Goal: Navigation & Orientation: Find specific page/section

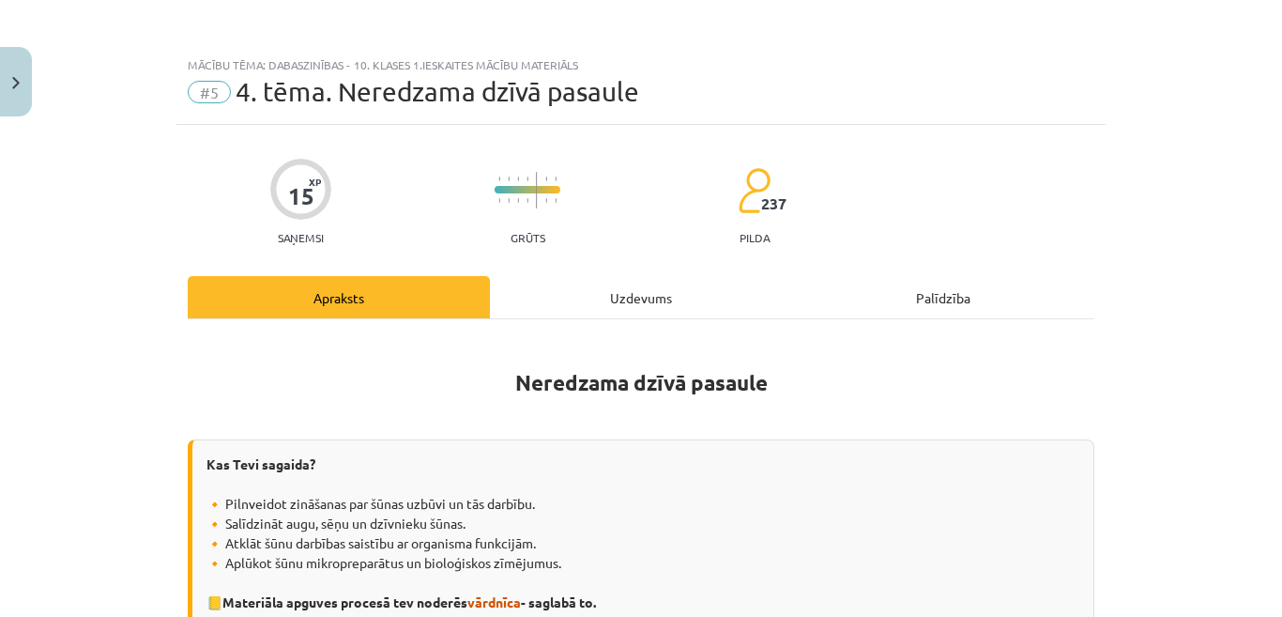
click at [570, 294] on div "Uzdevums" at bounding box center [641, 297] width 302 height 42
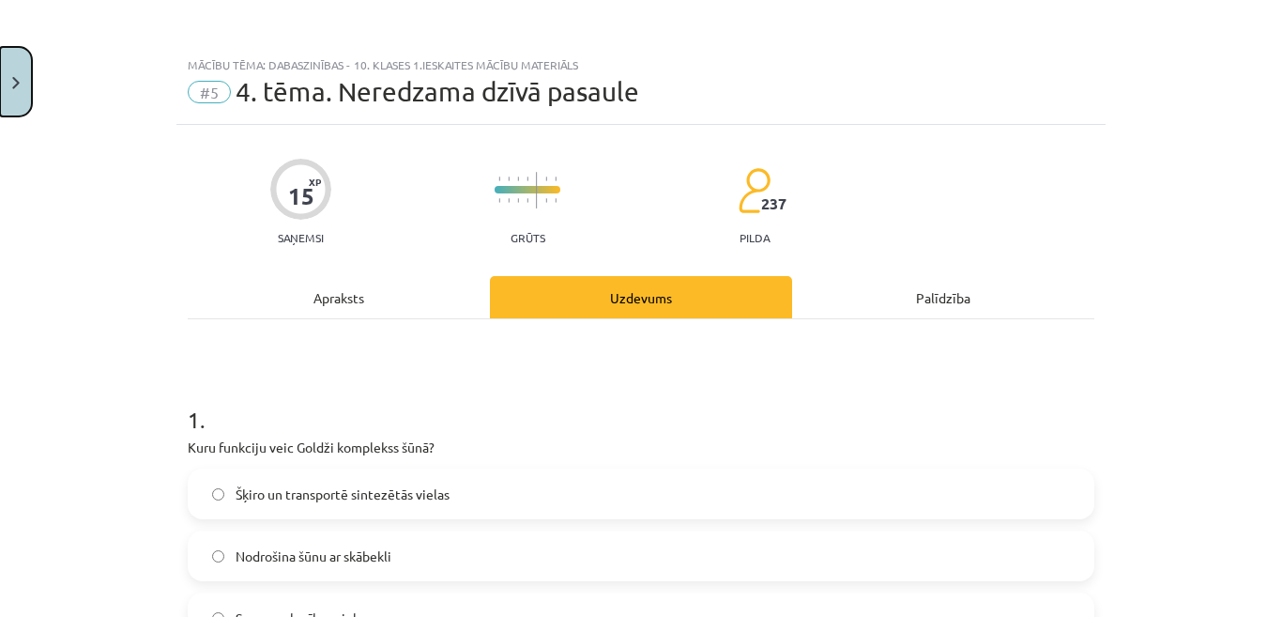
click at [0, 91] on button "Close" at bounding box center [16, 81] width 32 height 69
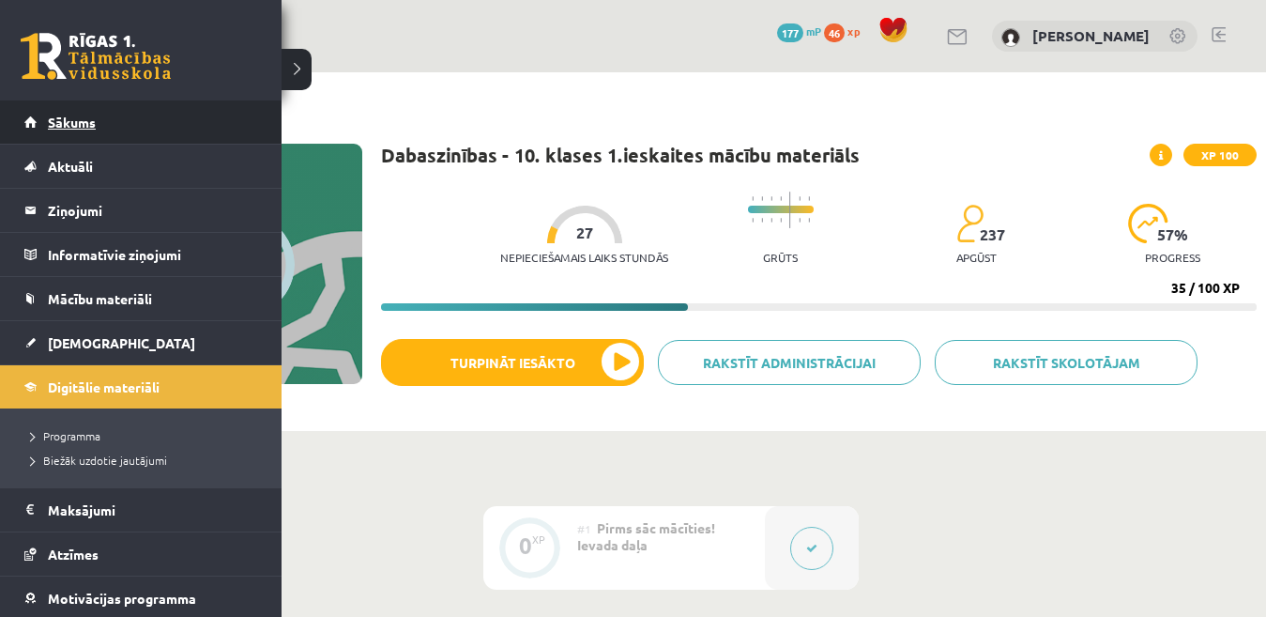
click at [74, 119] on span "Sākums" at bounding box center [72, 122] width 48 height 17
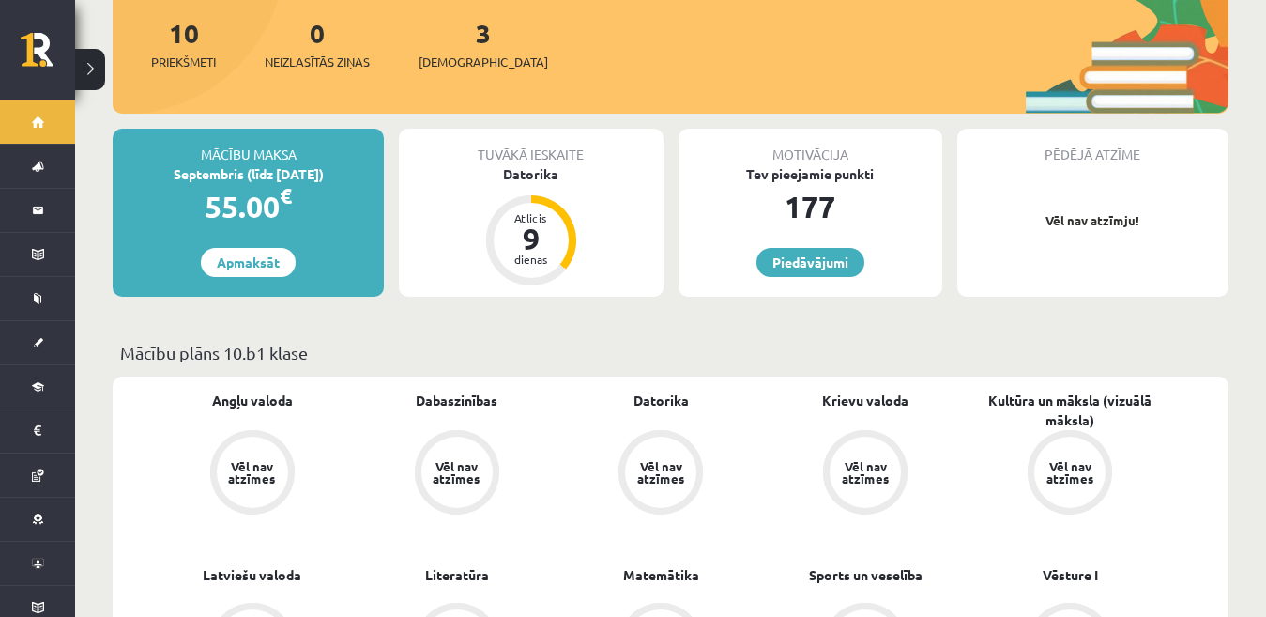
scroll to position [376, 0]
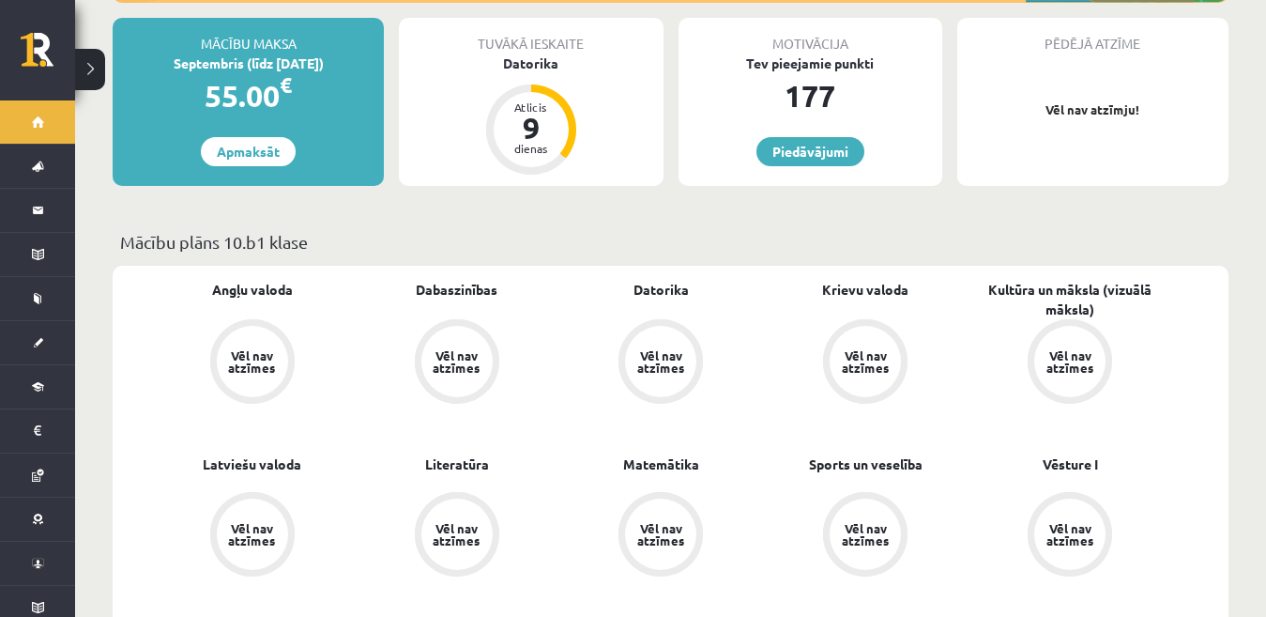
click at [270, 349] on div "Vēl nav atzīmes" at bounding box center [252, 361] width 53 height 24
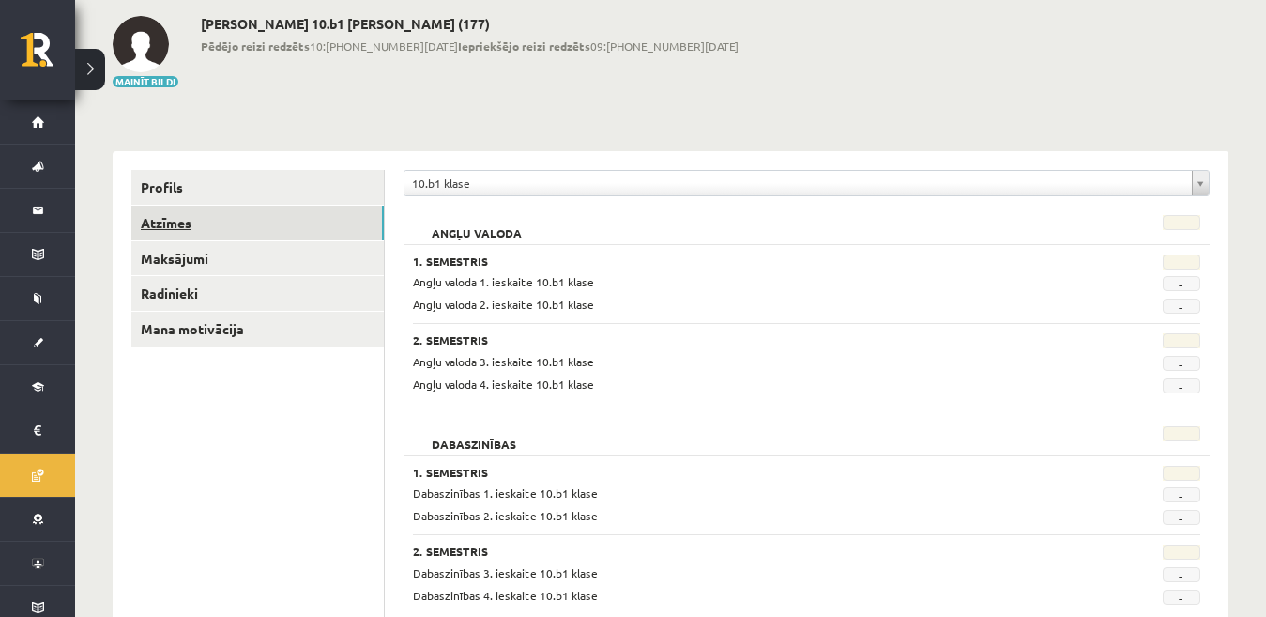
click at [191, 215] on link "Atzīmes" at bounding box center [257, 223] width 253 height 35
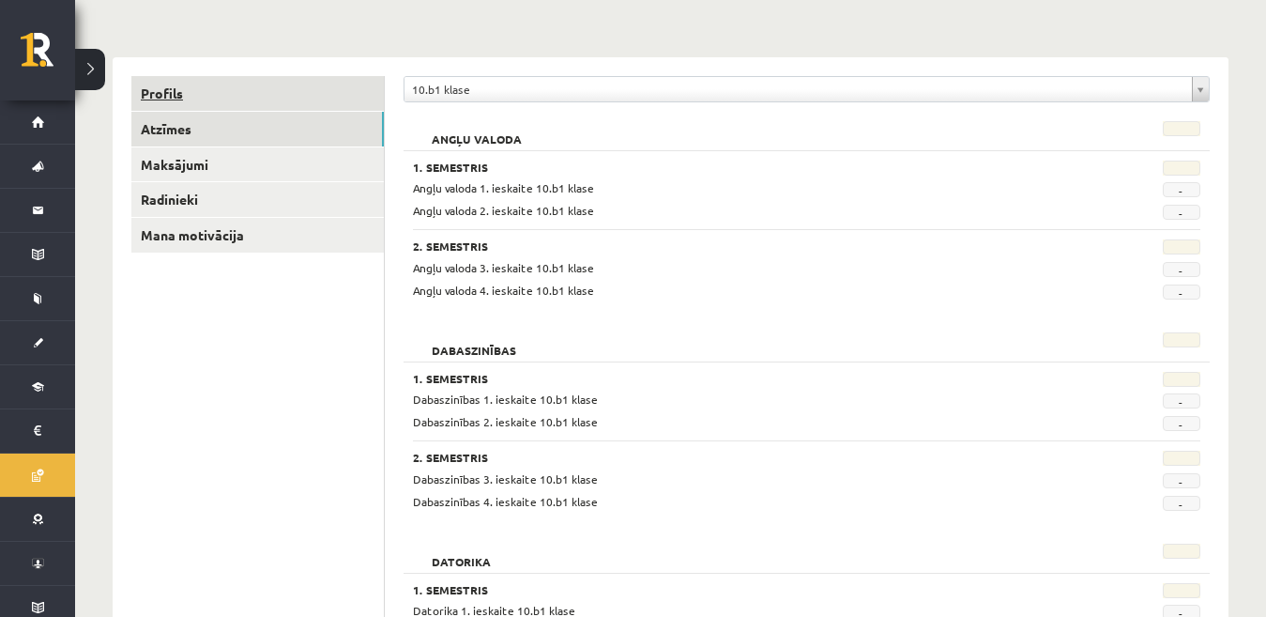
click at [175, 96] on link "Profils" at bounding box center [257, 93] width 253 height 35
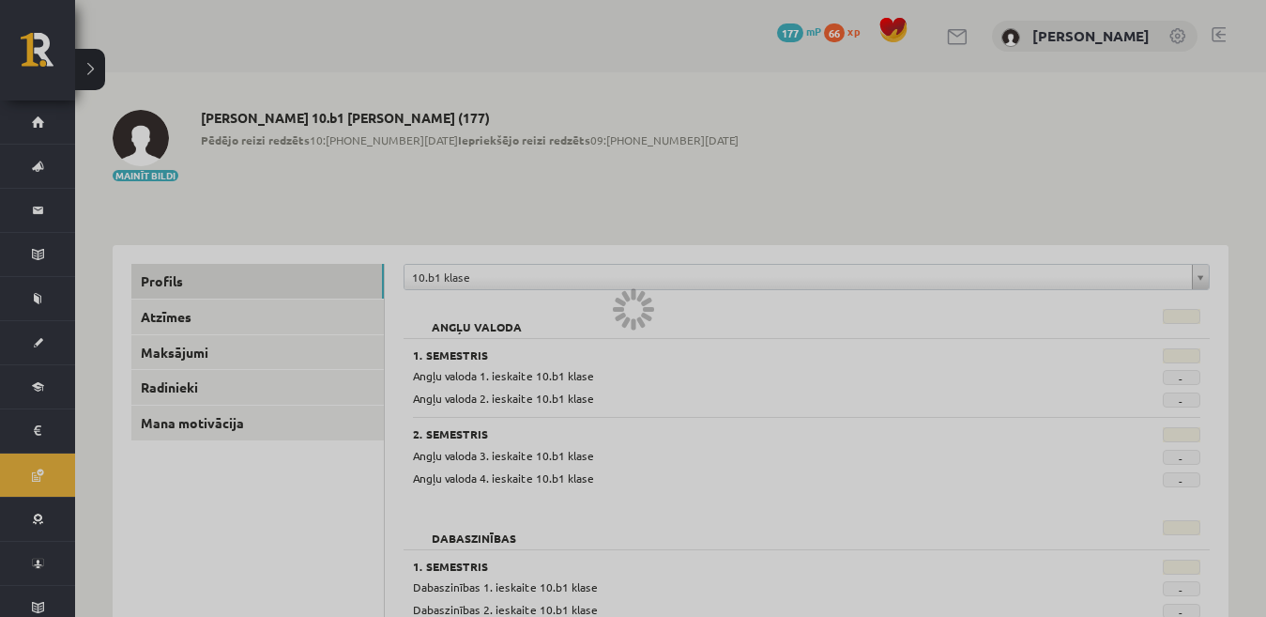
click at [41, 110] on div at bounding box center [633, 308] width 1266 height 617
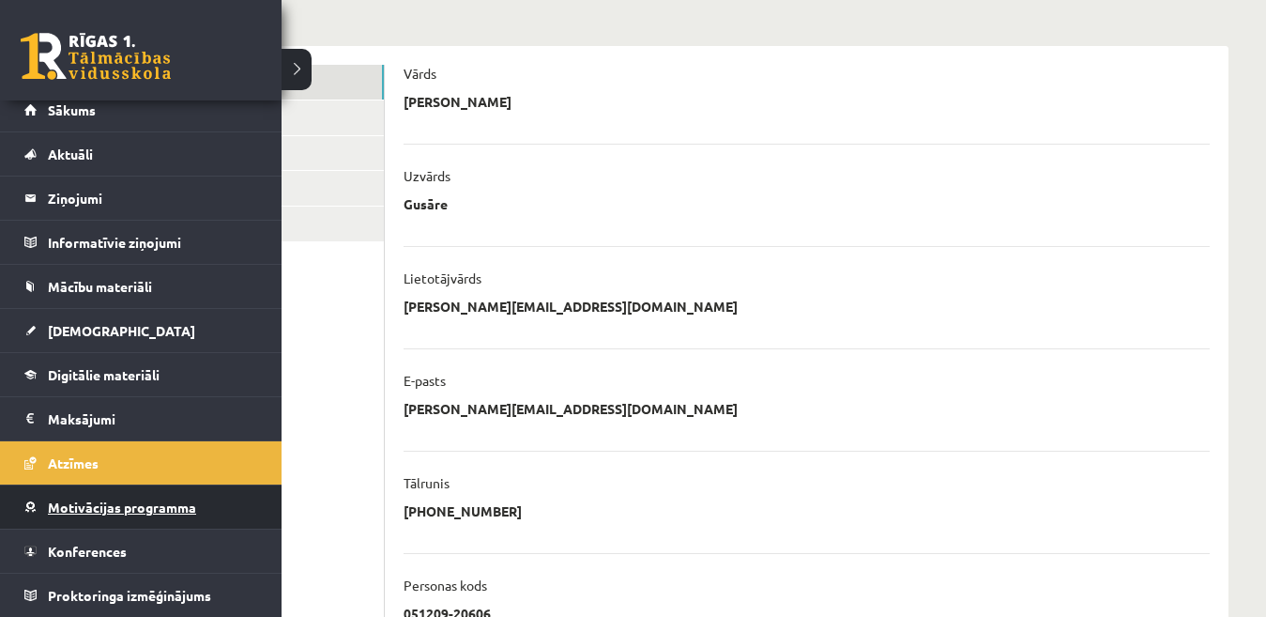
scroll to position [94, 0]
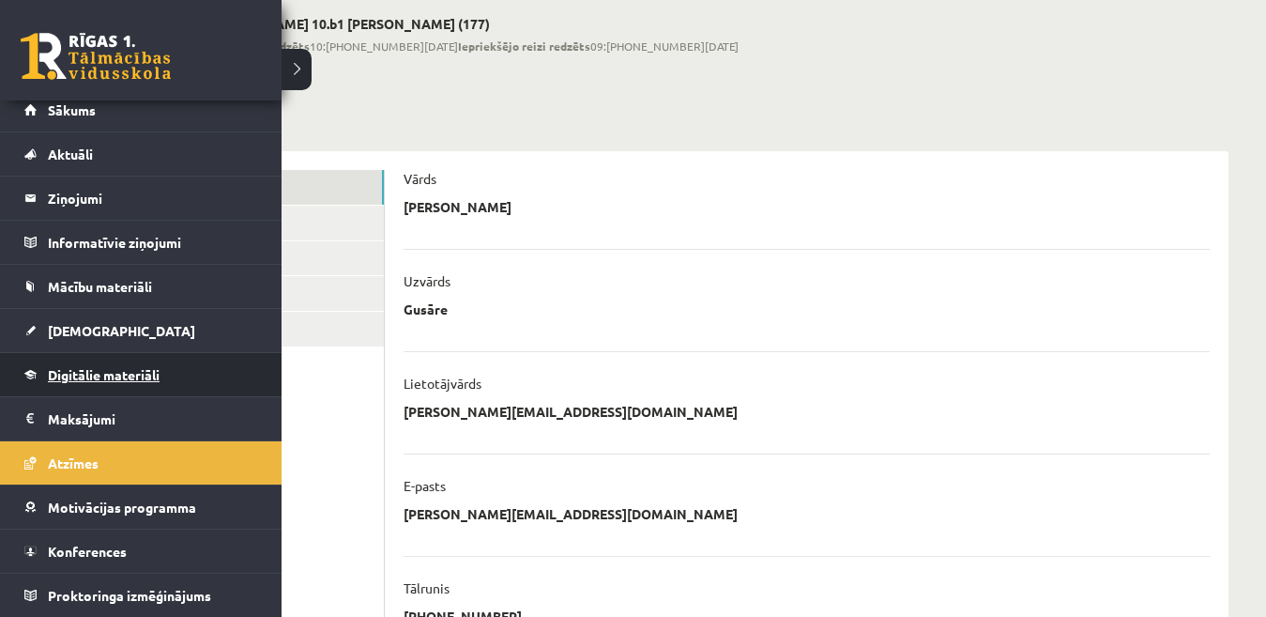
click at [115, 383] on link "Digitālie materiāli" at bounding box center [141, 374] width 234 height 43
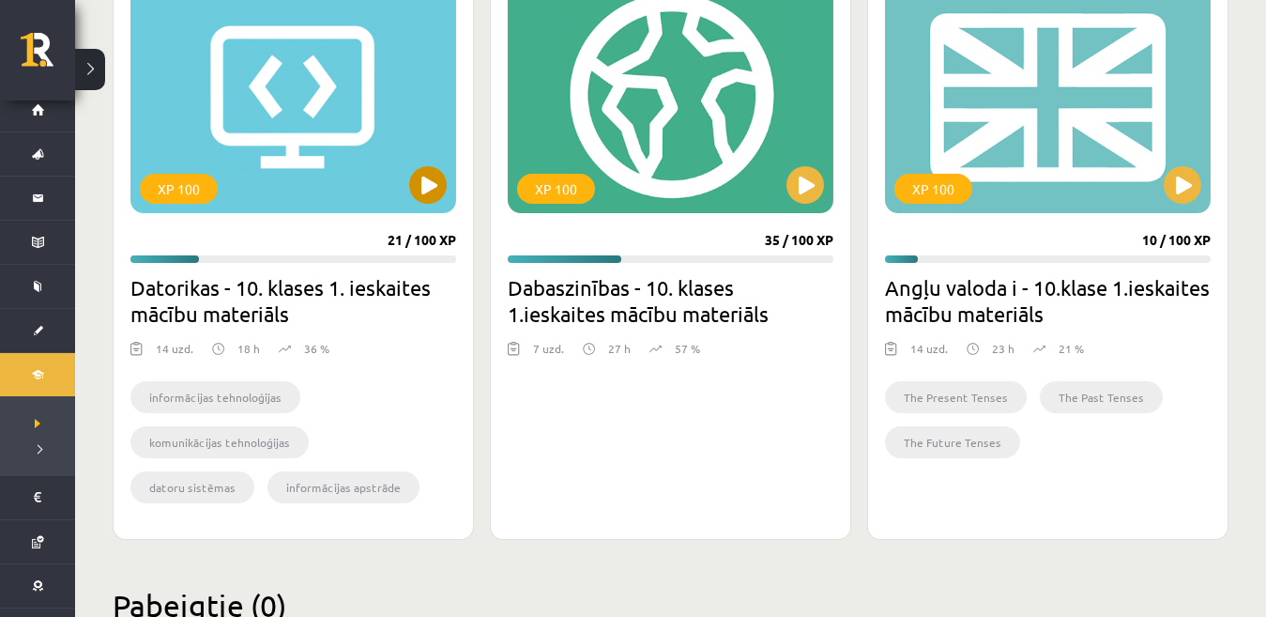
scroll to position [547, 0]
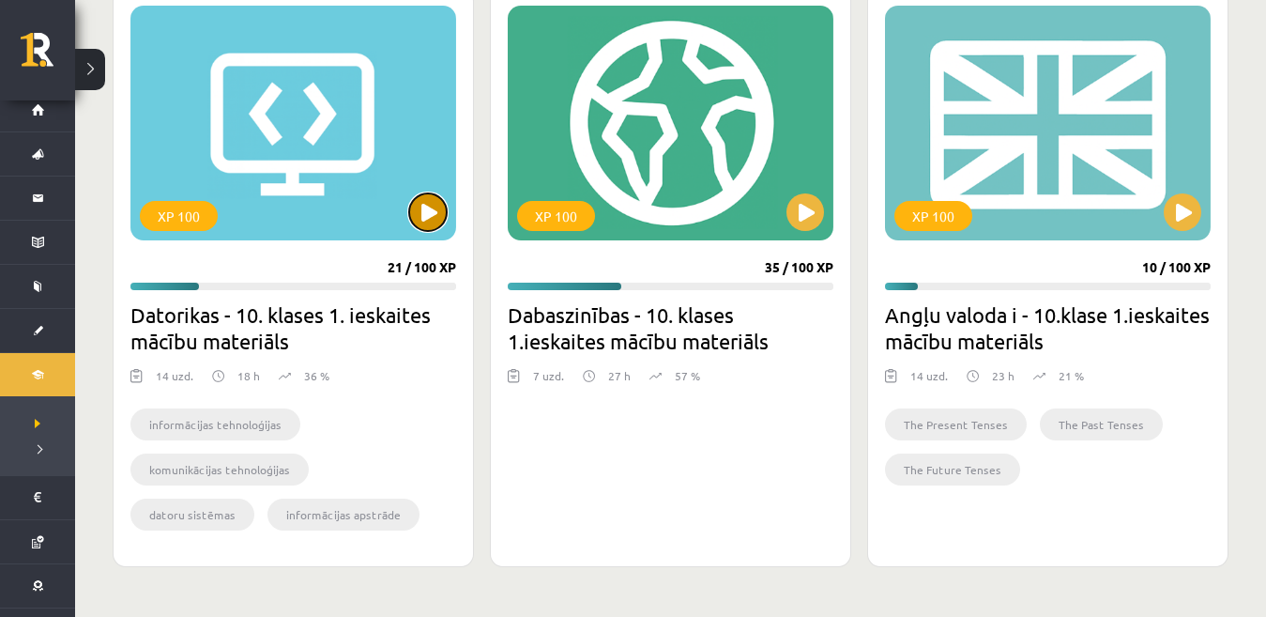
click at [445, 206] on button at bounding box center [428, 212] width 38 height 38
click at [810, 209] on button at bounding box center [806, 212] width 38 height 38
